Goal: Information Seeking & Learning: Learn about a topic

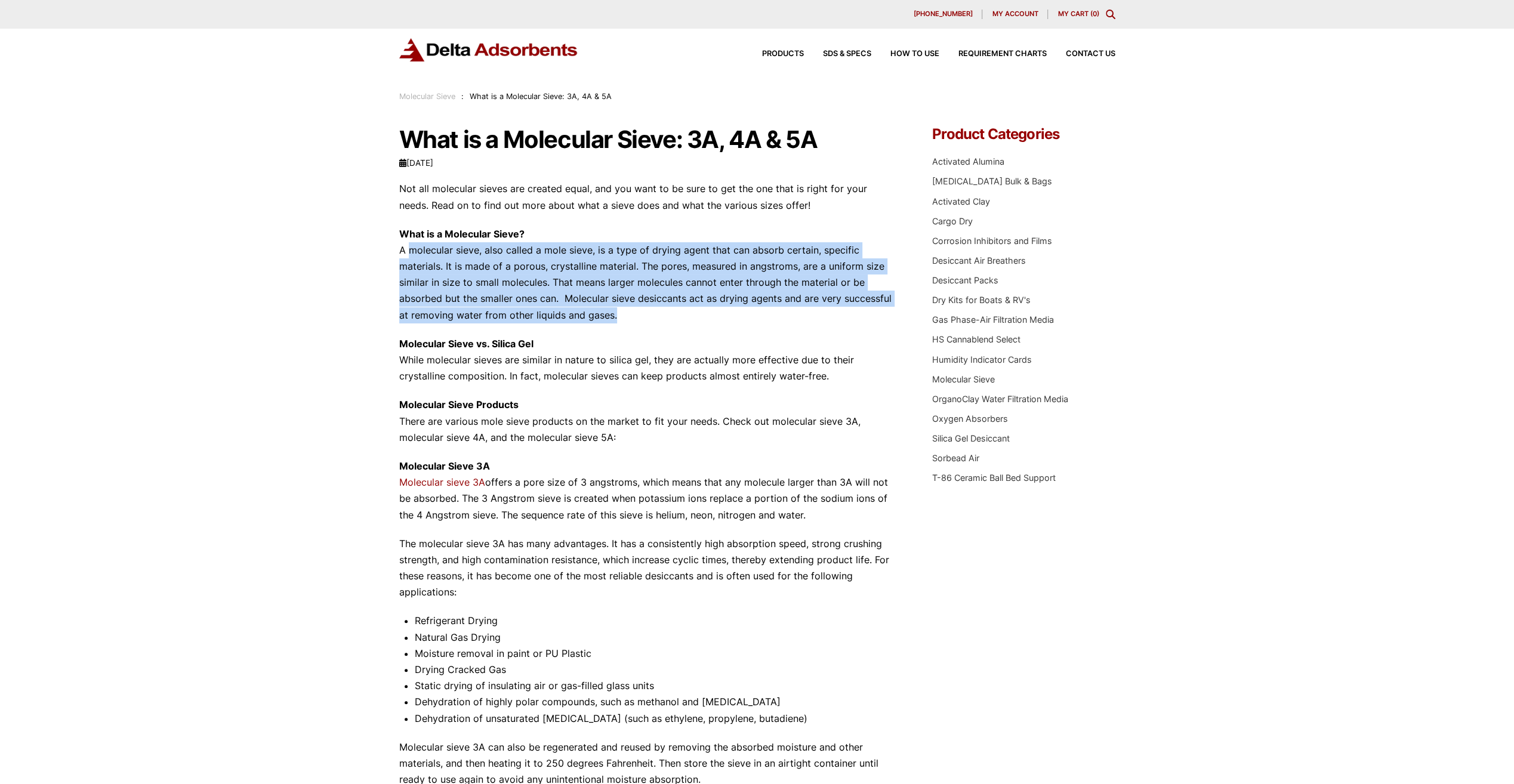
drag, startPoint x: 405, startPoint y: 251, endPoint x: 610, endPoint y: 319, distance: 216.0
click at [610, 319] on p "What is a Molecular Sieve? A molecular sieve, also called a mole sieve, is a ty…" at bounding box center [648, 275] width 498 height 97
click at [464, 300] on p "What is a Molecular Sieve? A molecular sieve, also called a mole sieve, is a ty…" at bounding box center [648, 275] width 498 height 97
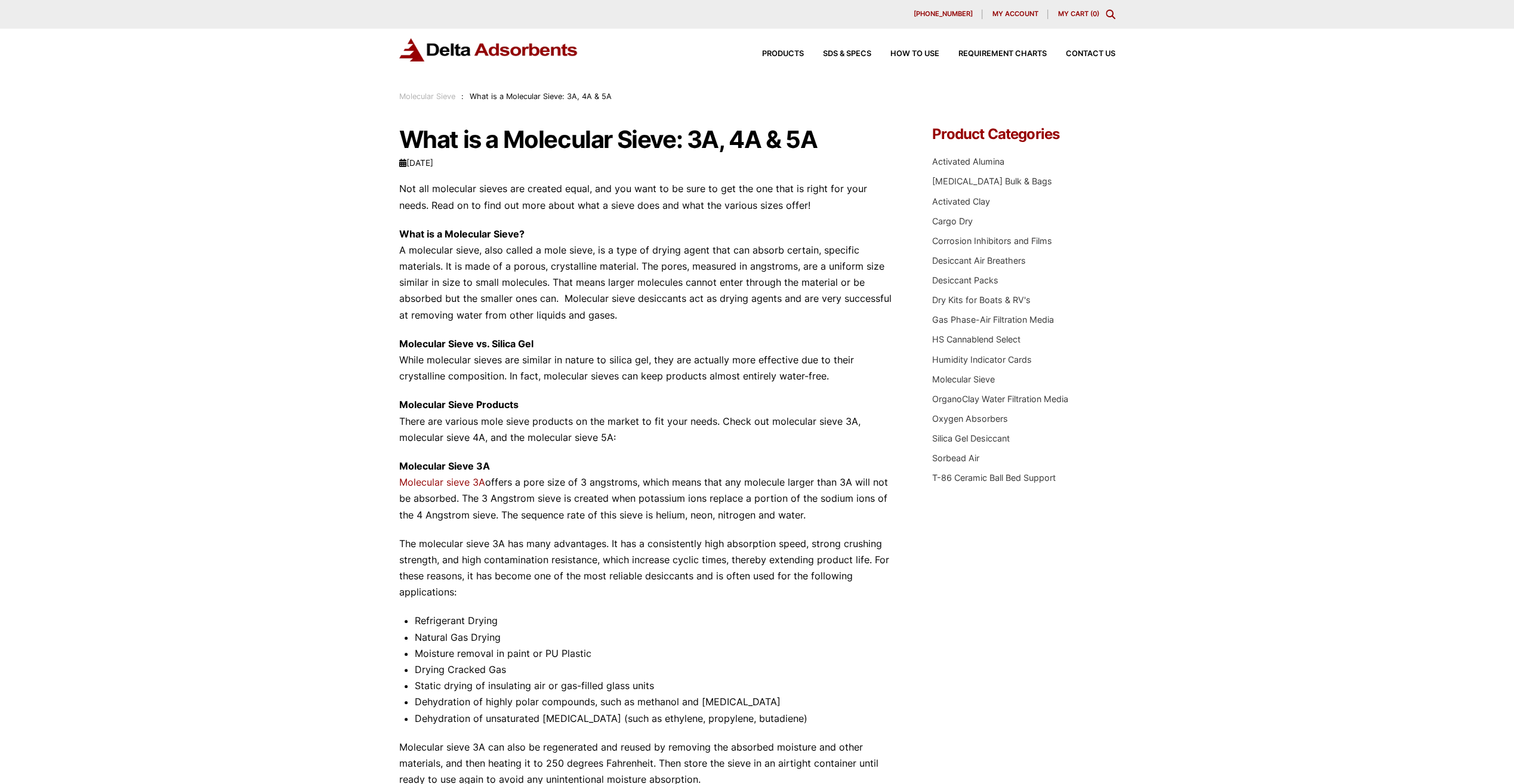
drag, startPoint x: 394, startPoint y: 267, endPoint x: 614, endPoint y: 312, distance: 224.6
drag, startPoint x: 614, startPoint y: 312, endPoint x: 548, endPoint y: 306, distance: 66.3
click at [548, 306] on p "What is a Molecular Sieve? A molecular sieve, also called a mole sieve, is a ty…" at bounding box center [648, 275] width 498 height 97
click at [577, 274] on p "What is a Molecular Sieve? A molecular sieve, also called a mole sieve, is a ty…" at bounding box center [648, 275] width 498 height 97
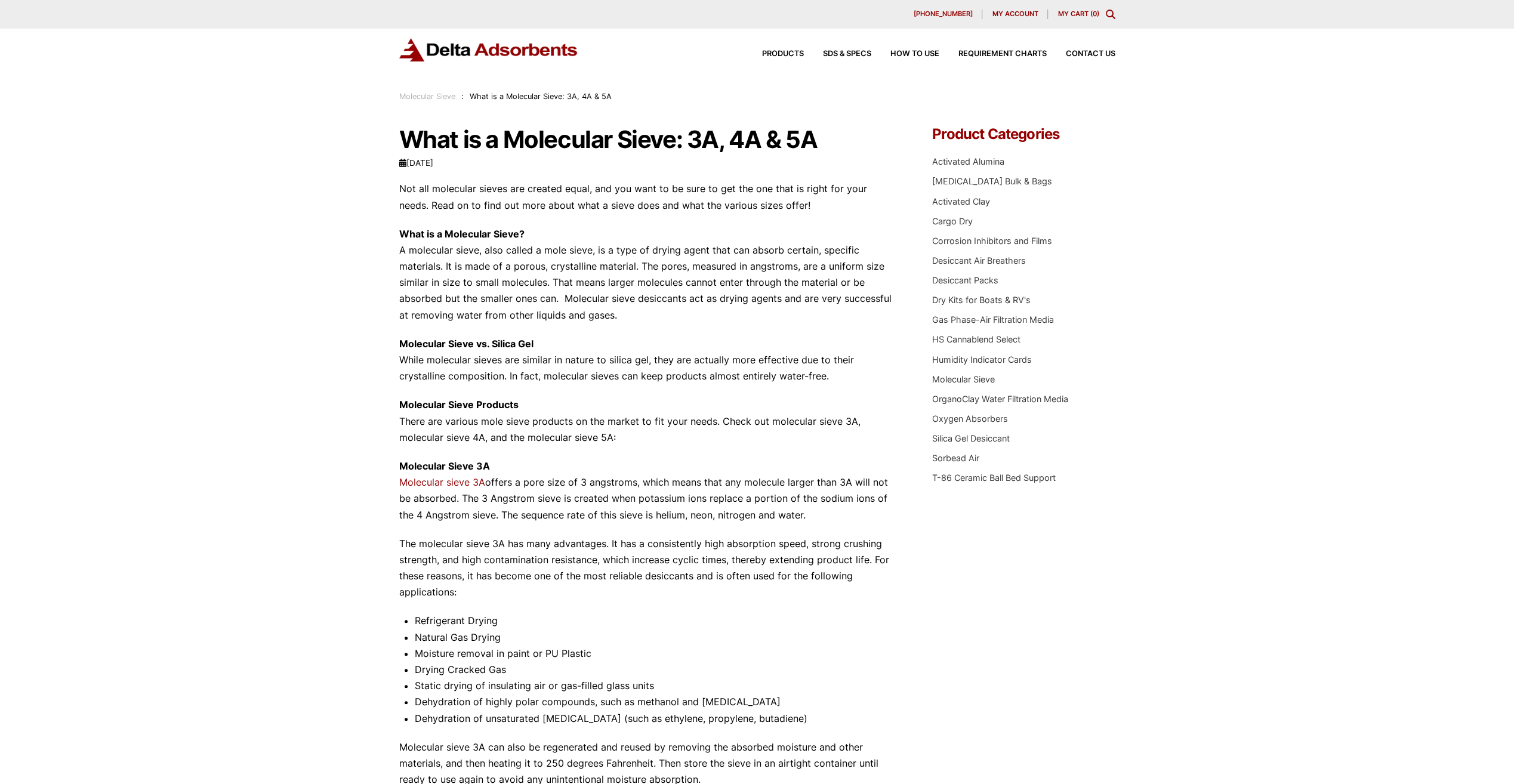
drag, startPoint x: 549, startPoint y: 282, endPoint x: 654, endPoint y: 309, distance: 108.4
click at [654, 309] on p "What is a Molecular Sieve? A molecular sieve, also called a mole sieve, is a ty…" at bounding box center [648, 275] width 498 height 97
click at [402, 343] on strong "Molecular Sieve vs. Silica Gel" at bounding box center [467, 343] width 134 height 12
drag, startPoint x: 400, startPoint y: 342, endPoint x: 863, endPoint y: 371, distance: 463.9
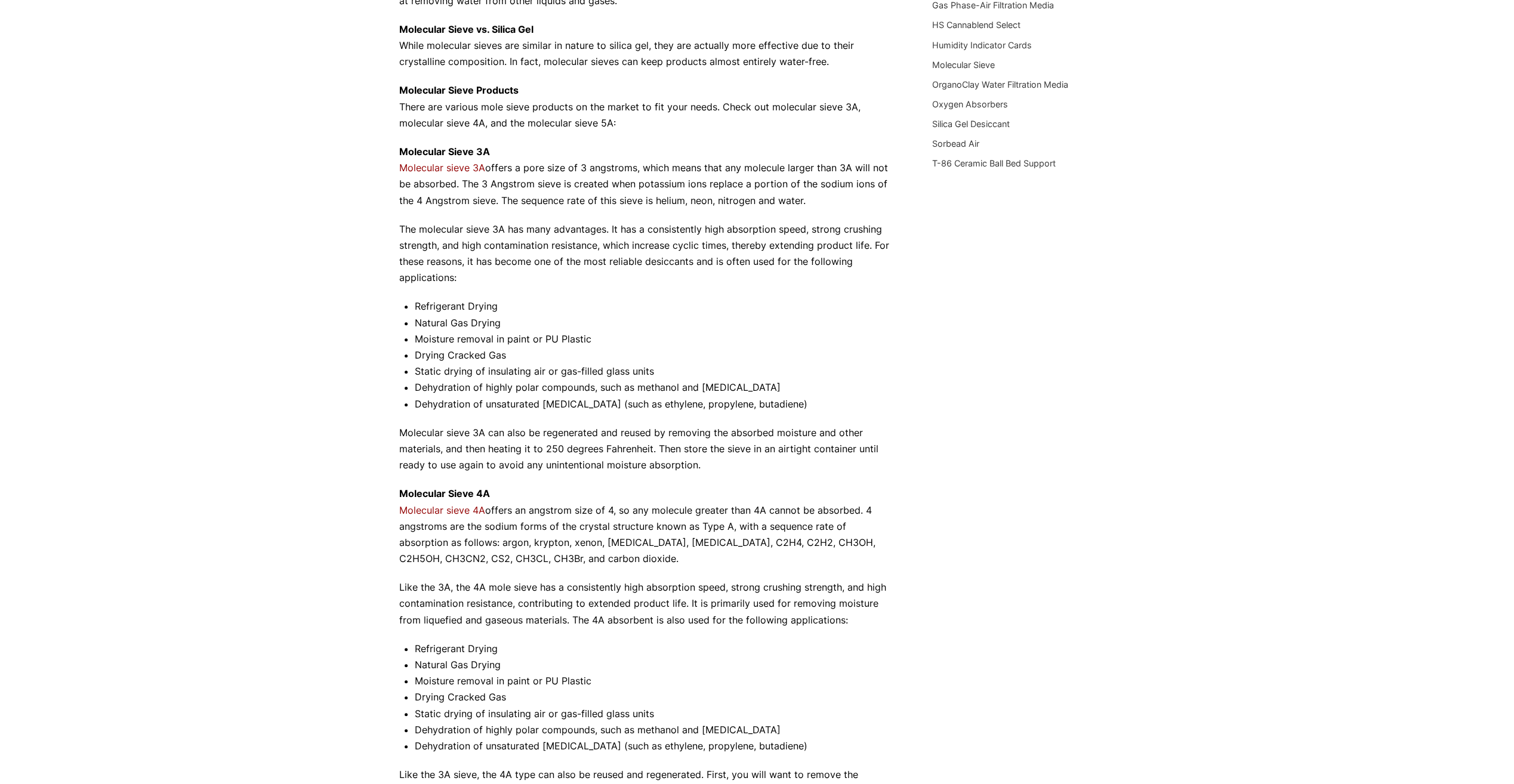
scroll to position [417, 0]
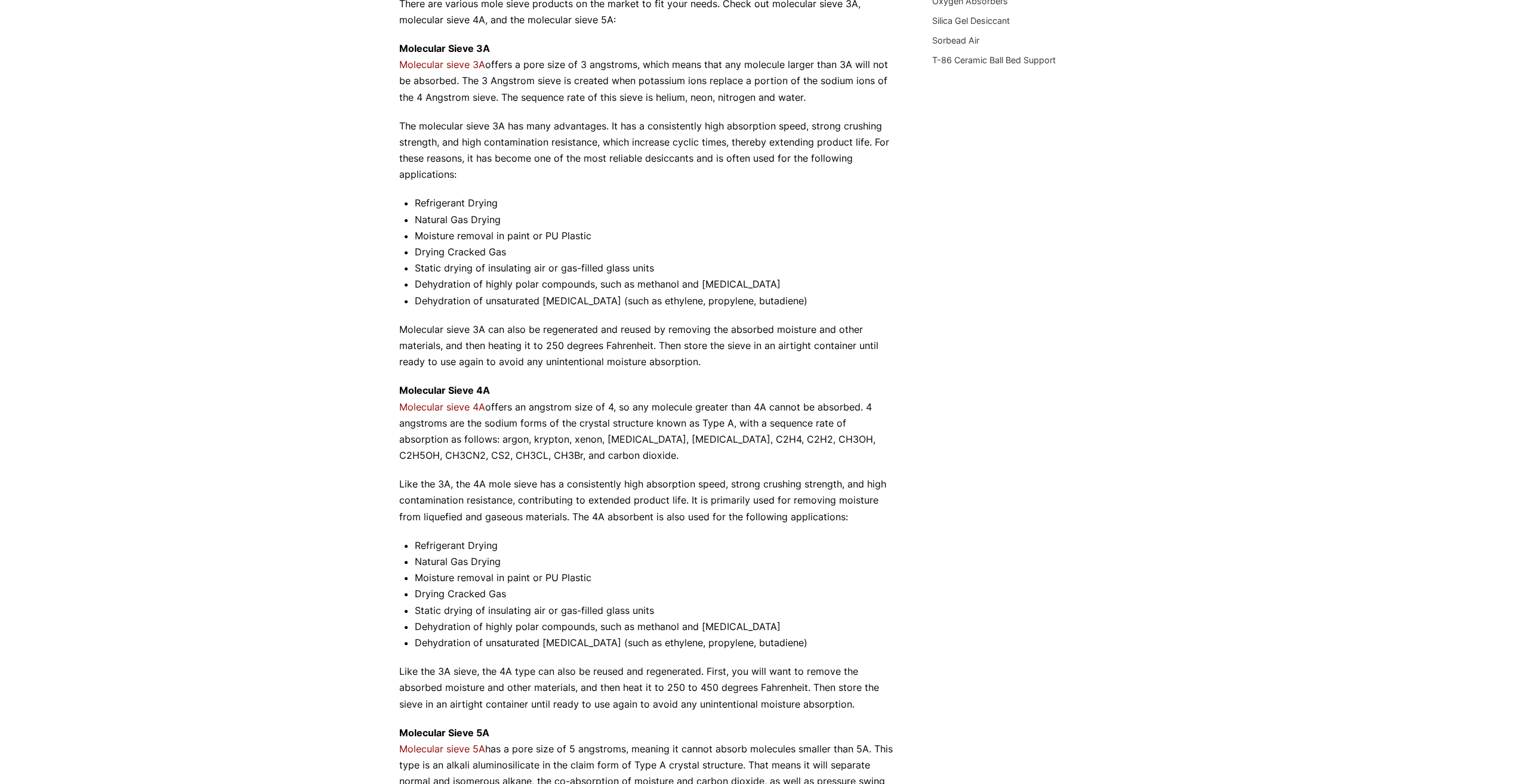
click at [397, 379] on div "Our website has detected that you are using an outdated browser that will preve…" at bounding box center [757, 437] width 1514 height 1708
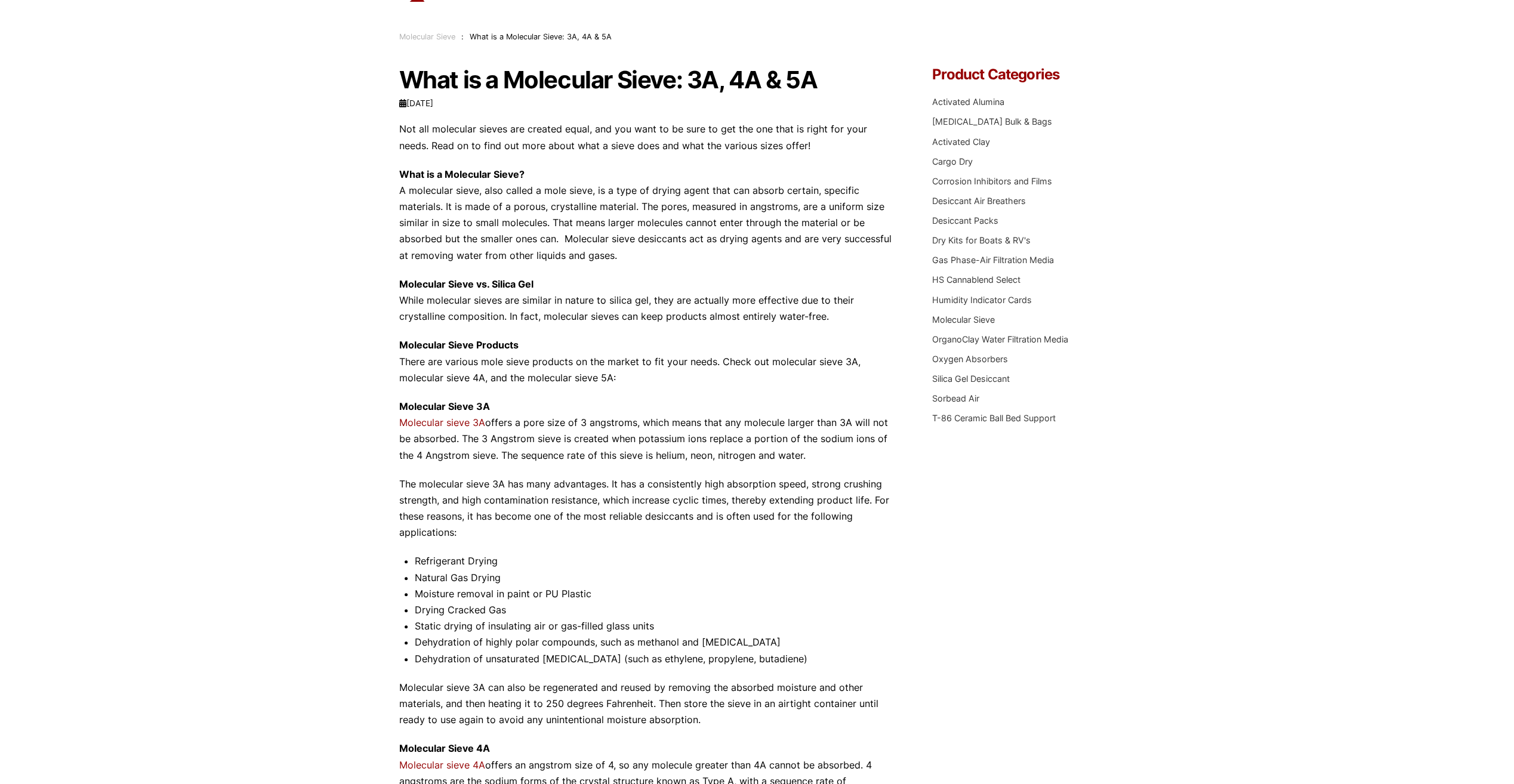
scroll to position [60, 0]
drag, startPoint x: 461, startPoint y: 442, endPoint x: 491, endPoint y: 451, distance: 31.3
click at [491, 451] on p "Molecular Sieve 3A Molecular sieve 3A offers a pore size of 3 angstroms, which …" at bounding box center [648, 431] width 498 height 65
drag, startPoint x: 491, startPoint y: 451, endPoint x: 457, endPoint y: 480, distance: 44.7
click at [457, 480] on p "The molecular sieve 3A has many advantages. It has a consistently high absorpti…" at bounding box center [648, 509] width 498 height 65
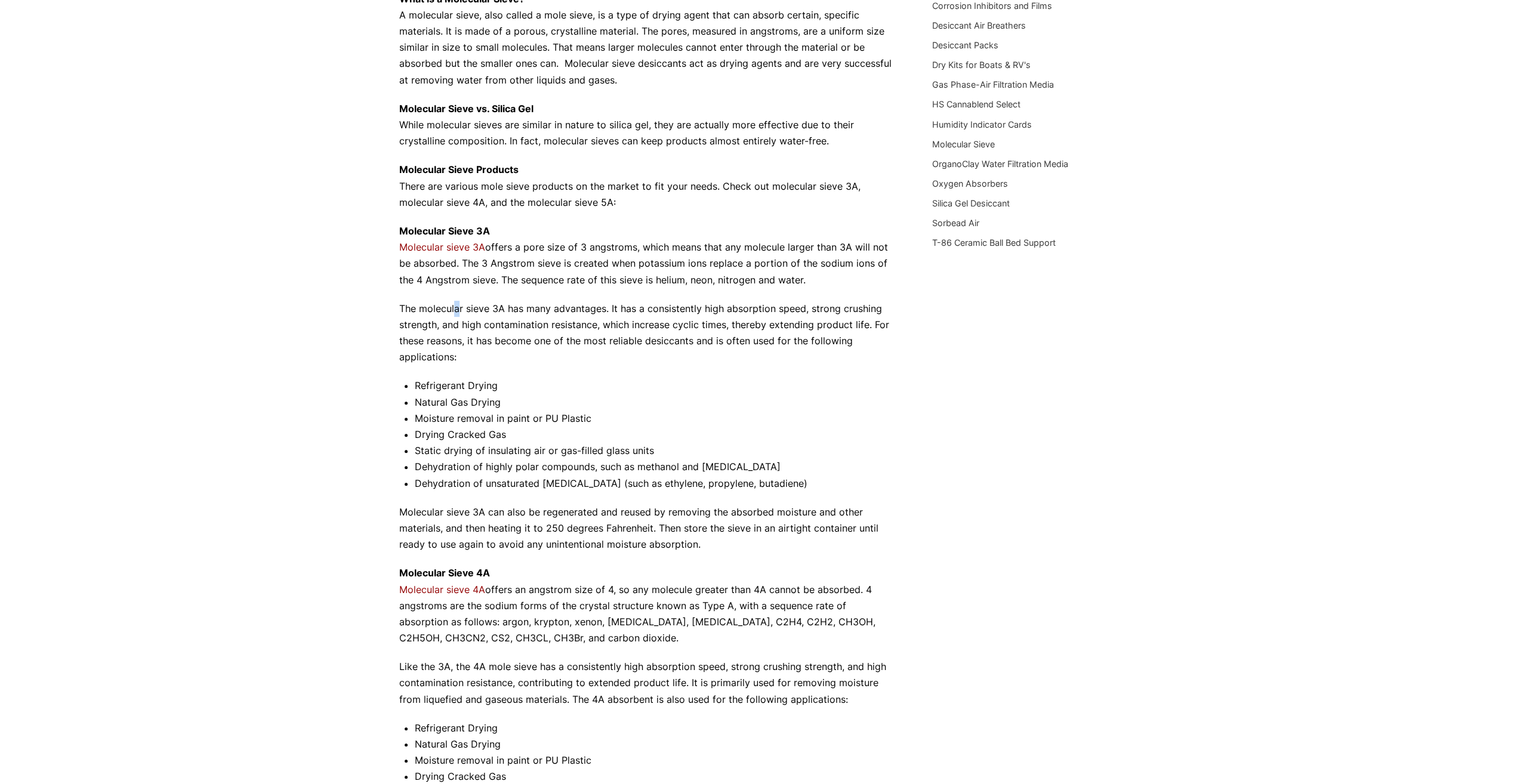
scroll to position [417, 0]
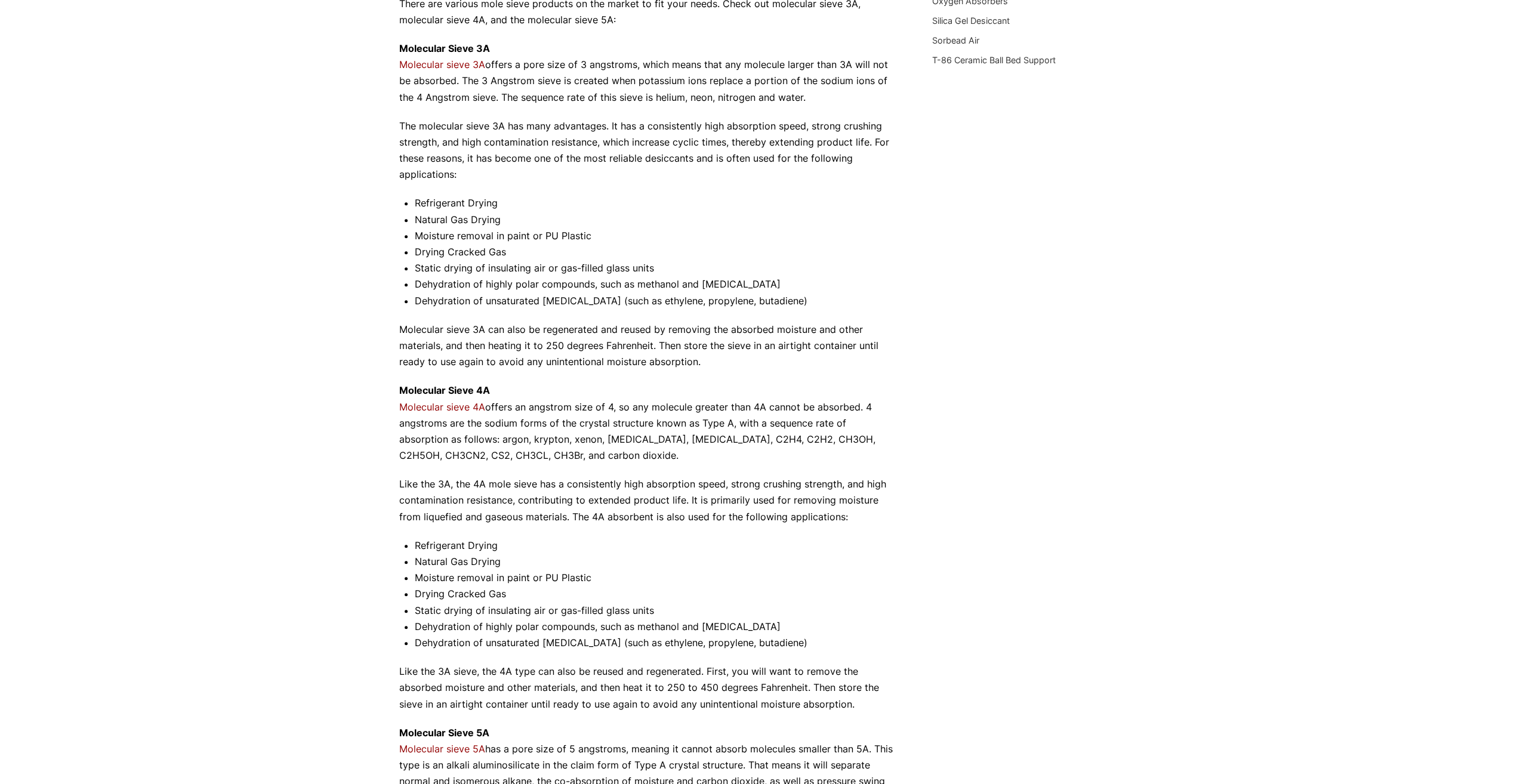
click at [398, 422] on div "Our website has detected that you are using an outdated browser that will preve…" at bounding box center [757, 437] width 1514 height 1708
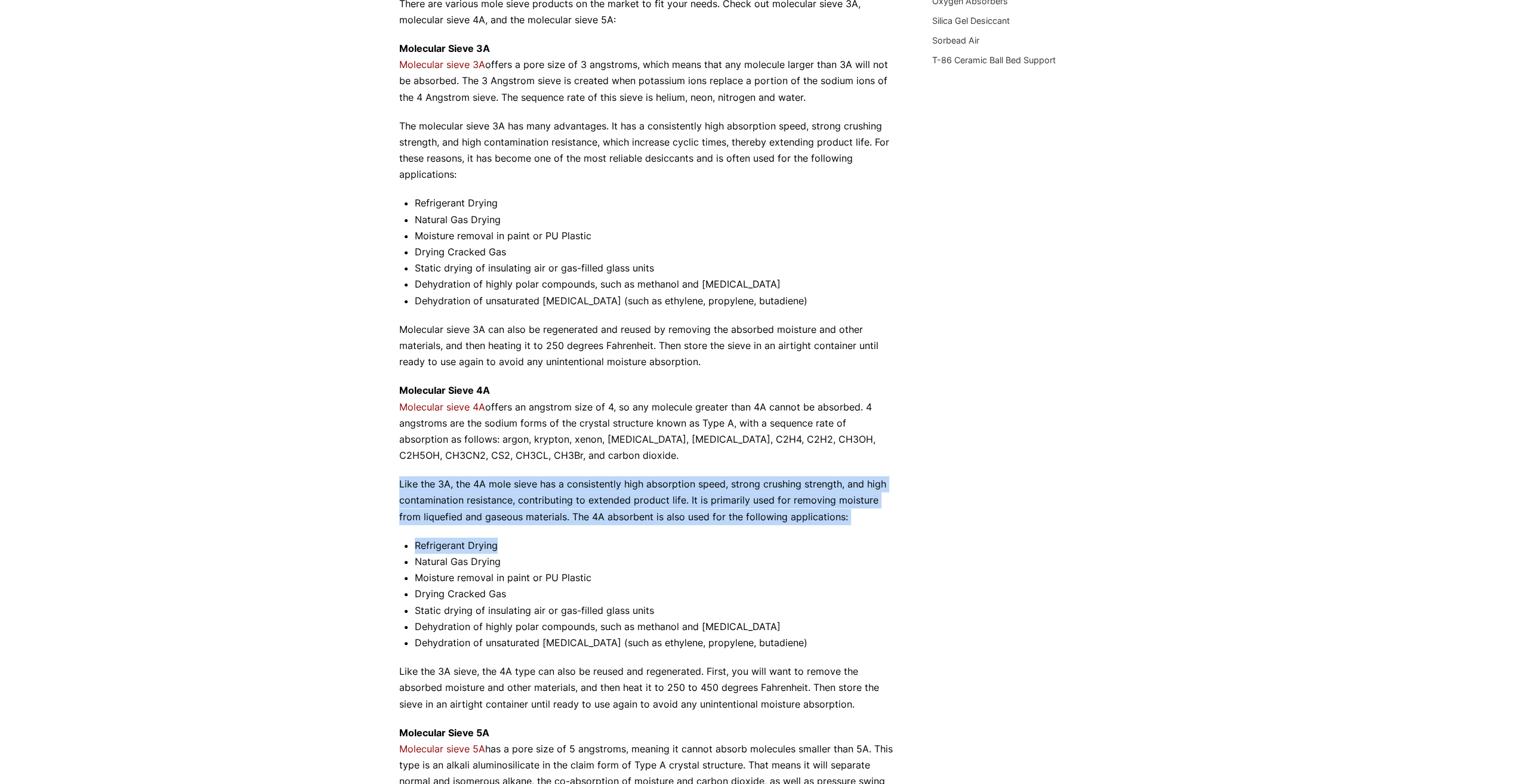
drag, startPoint x: 401, startPoint y: 486, endPoint x: 897, endPoint y: 548, distance: 499.9
click at [897, 548] on div "What is a Molecular Sieve: 3A, 4A & 5A tkdigital [DATE] Molecular Sieve Not all…" at bounding box center [757, 356] width 716 height 1293
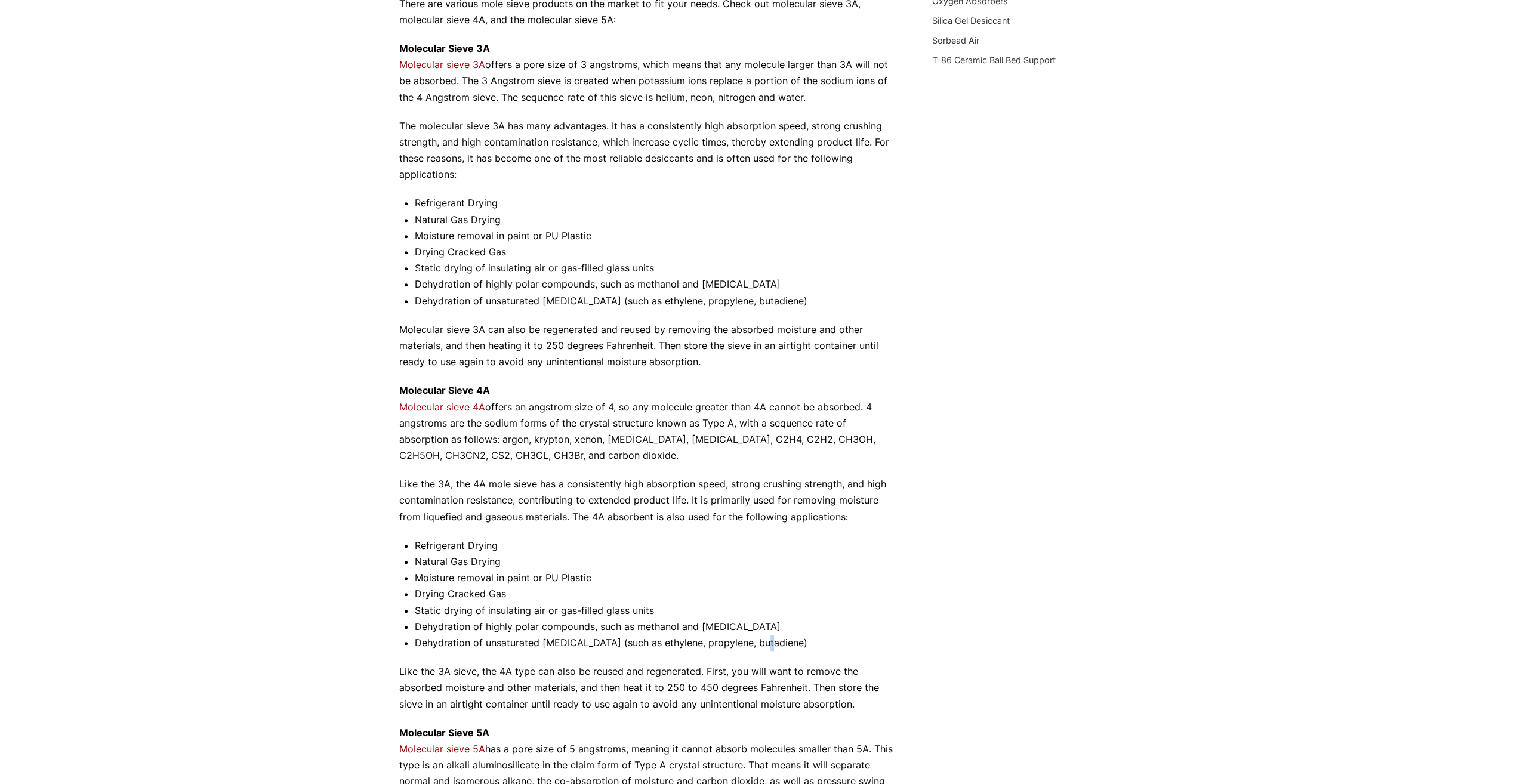
click at [765, 638] on li "Dehydration of unsaturated [MEDICAL_DATA] (such as ethylene, propylene, butadie…" at bounding box center [656, 644] width 482 height 16
click at [1075, 434] on div "What is a Molecular Sieve: 3A, 4A & 5A tkdigital [DATE] Molecular Sieve Not all…" at bounding box center [757, 356] width 716 height 1293
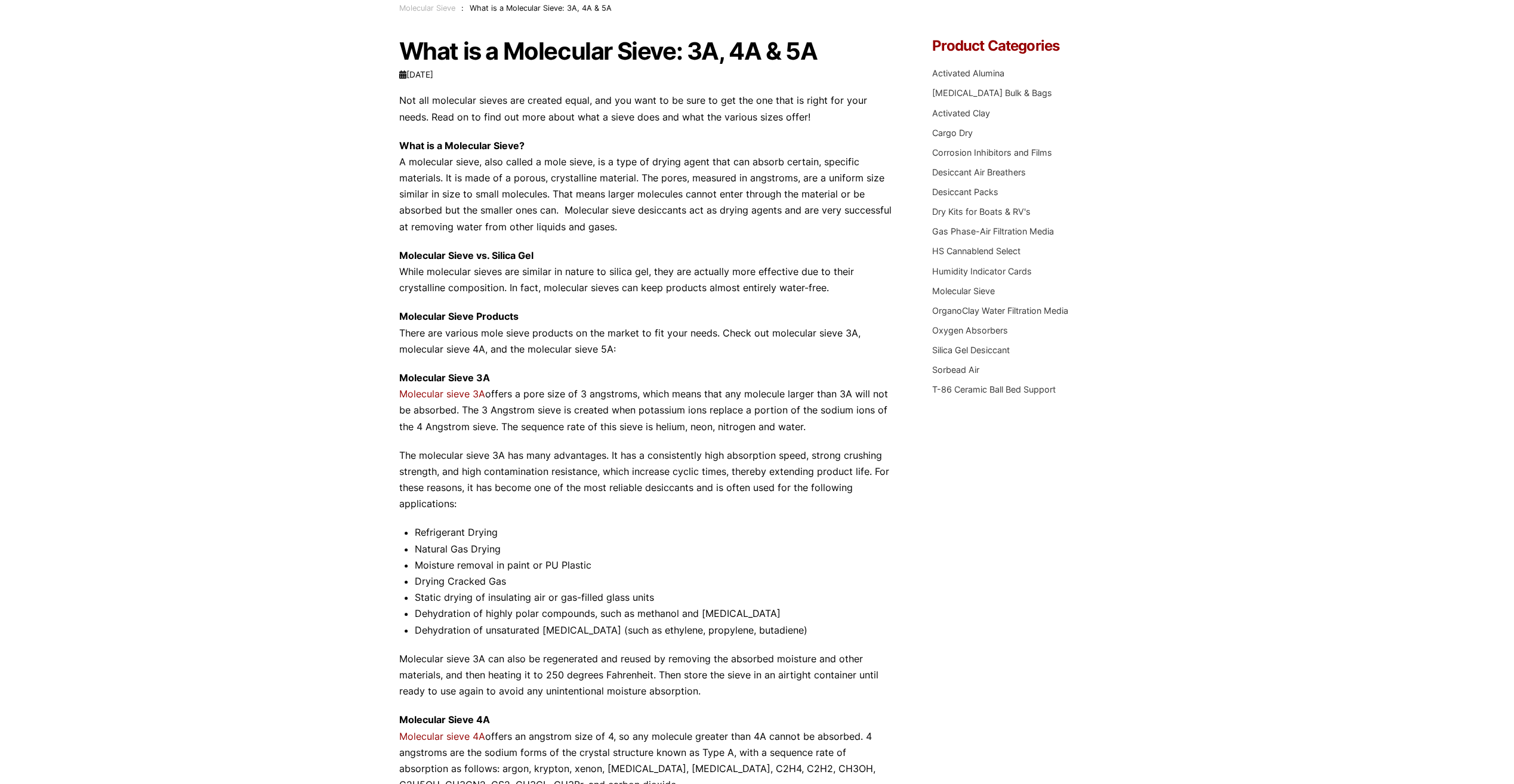
scroll to position [0, 0]
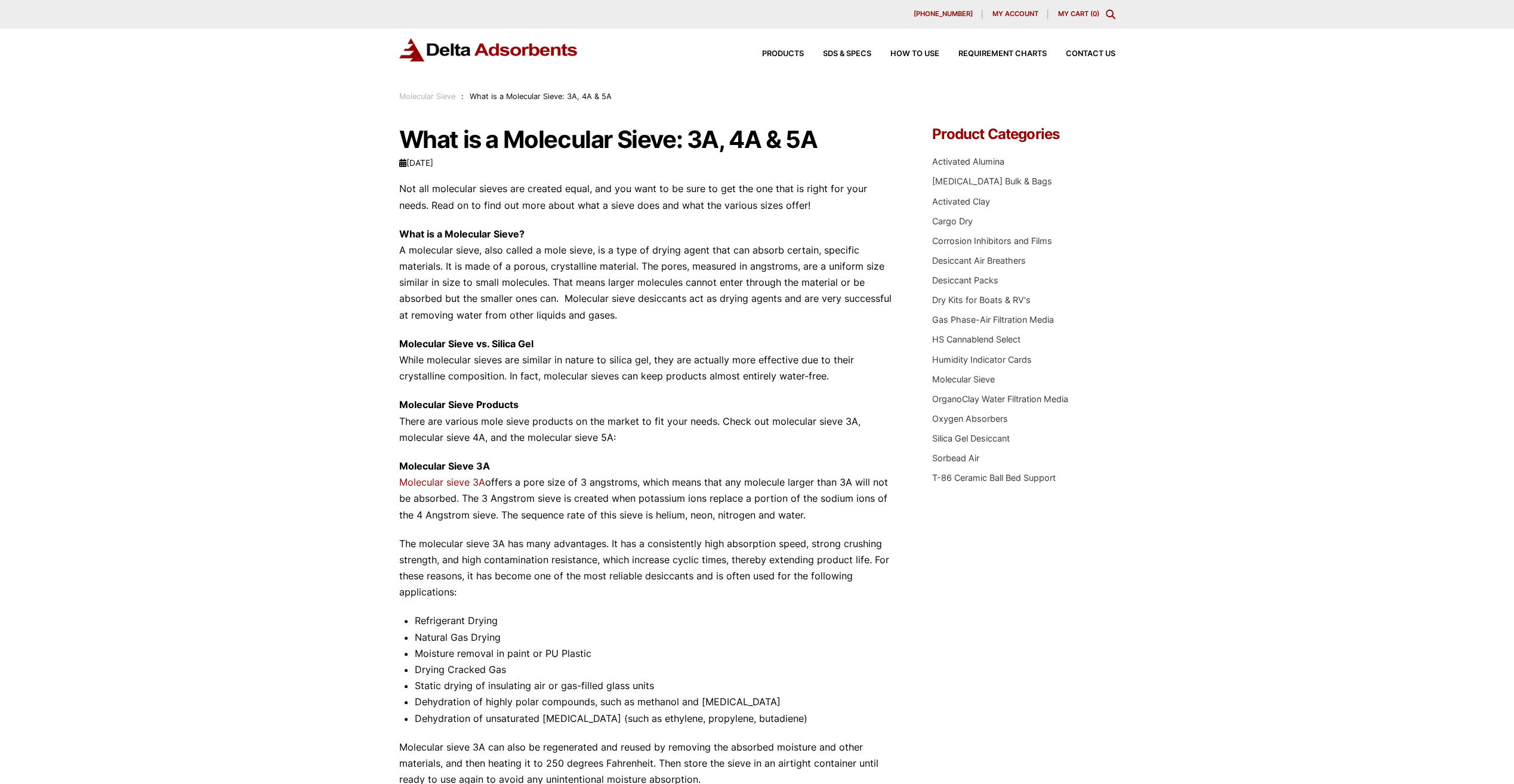
drag, startPoint x: 400, startPoint y: 266, endPoint x: 627, endPoint y: 318, distance: 232.9
click at [627, 318] on p "What is a Molecular Sieve? A molecular sieve, also called a mole sieve, is a ty…" at bounding box center [648, 275] width 498 height 97
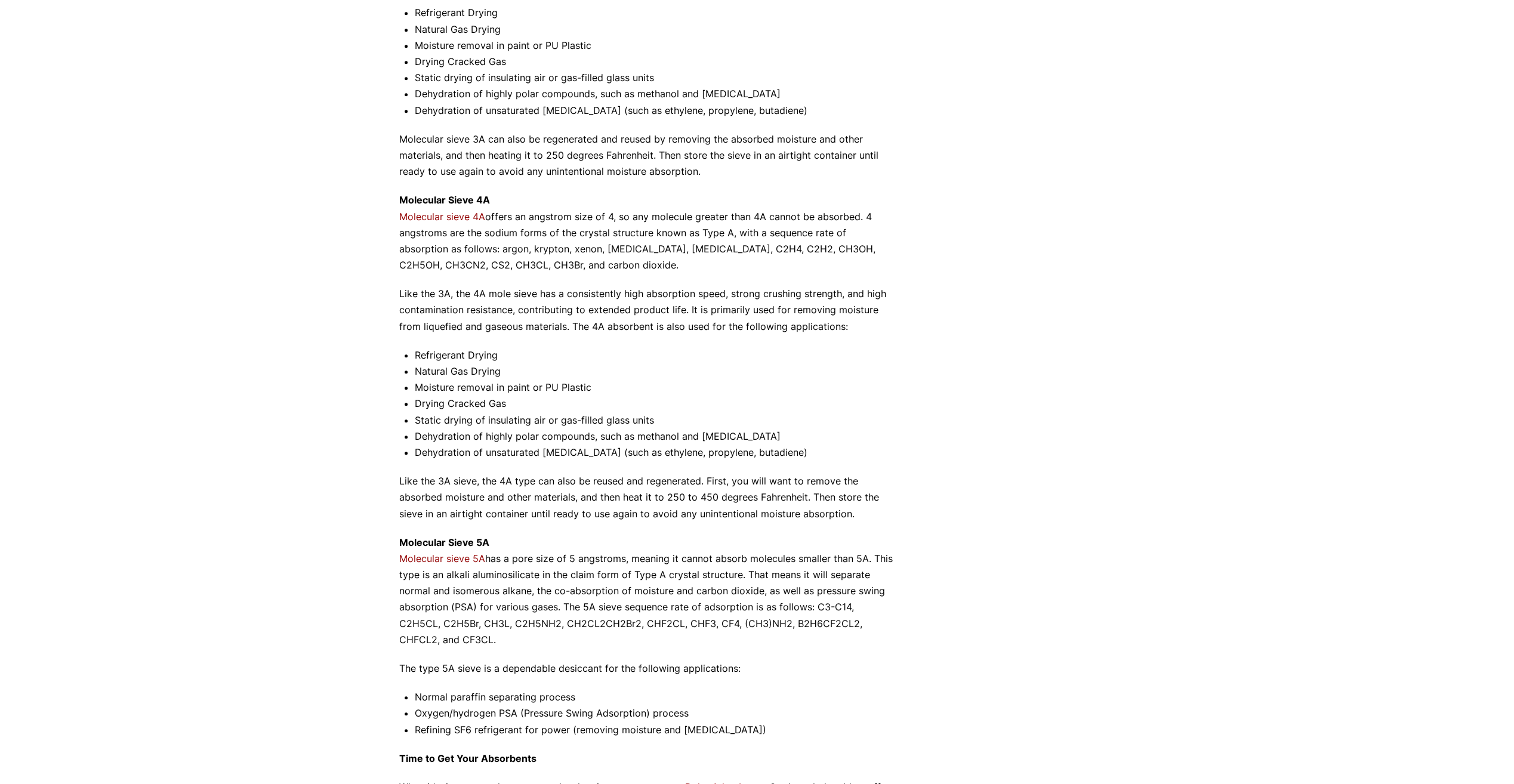
scroll to position [924, 0]
